Goal: Task Accomplishment & Management: Manage account settings

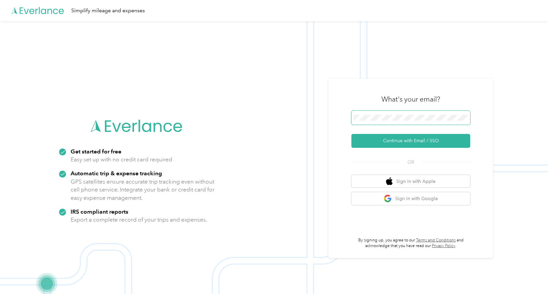
click at [352, 134] on button "Continue with Email / SSO" at bounding box center [411, 141] width 119 height 14
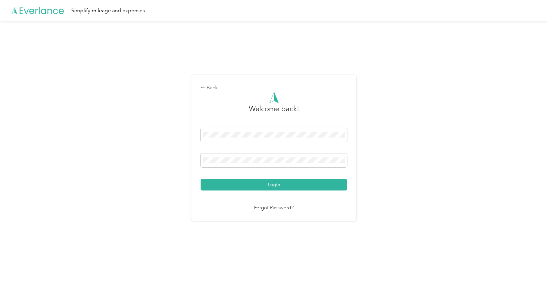
click at [201, 179] on button "Login" at bounding box center [274, 185] width 147 height 12
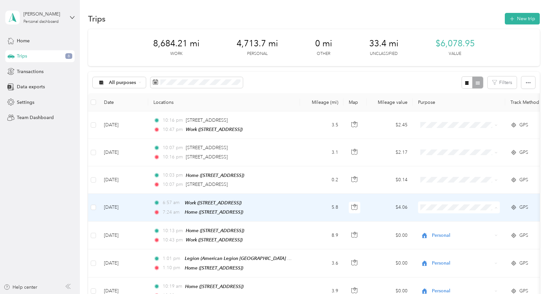
click at [450, 124] on span "Personal" at bounding box center [465, 124] width 61 height 7
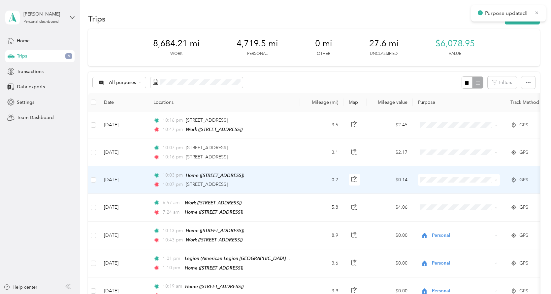
click at [460, 246] on span "Buisiness" at bounding box center [465, 249] width 61 height 7
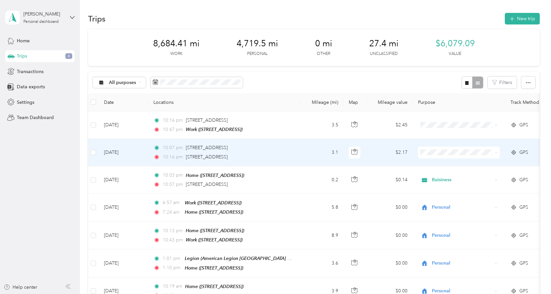
click at [445, 236] on span "Rideshare" at bounding box center [465, 233] width 61 height 7
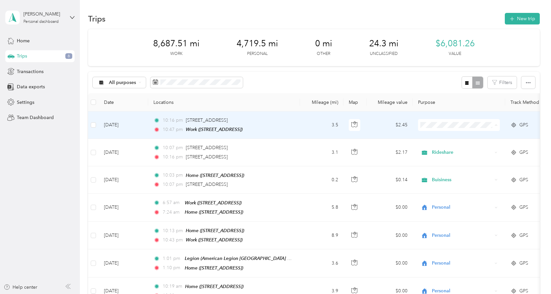
click at [447, 148] on span "Personal" at bounding box center [465, 148] width 61 height 7
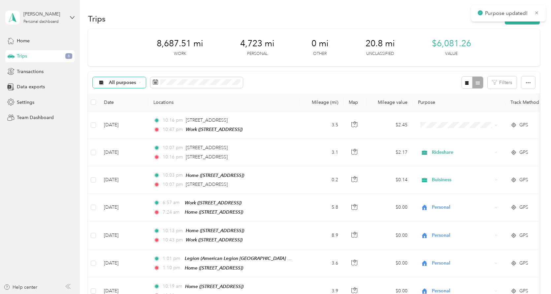
click at [141, 82] on icon at bounding box center [140, 82] width 3 height 3
click at [125, 104] on span "Unclassified" at bounding box center [125, 105] width 32 height 7
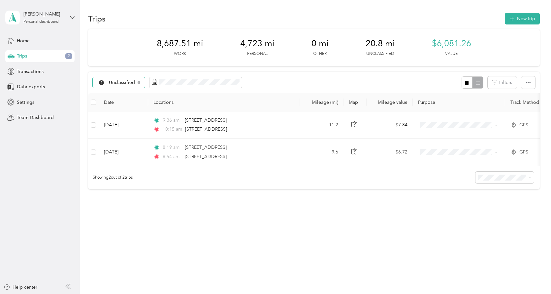
click at [116, 84] on span "Unclassified" at bounding box center [122, 82] width 26 height 5
click at [121, 97] on li "All purposes" at bounding box center [120, 94] width 55 height 12
